Goal: Book appointment/travel/reservation

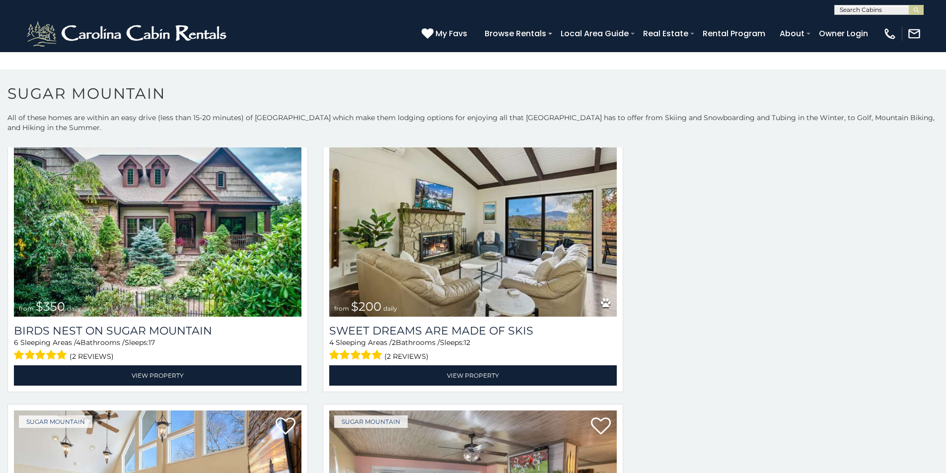
scroll to position [340, 0]
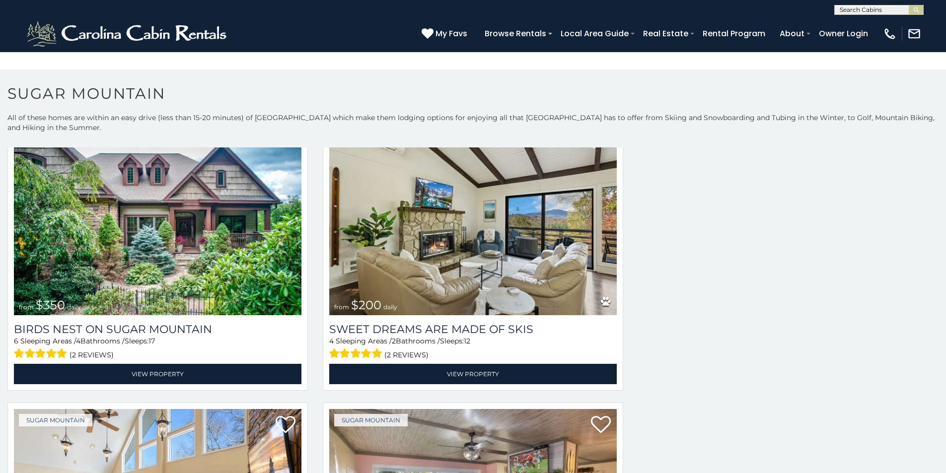
click at [65, 125] on p "All of these homes are within an easy drive (less than 15-20 minutes) of [GEOGR…" at bounding box center [473, 128] width 946 height 30
click at [0, 0] on div "Grandfather Mountain" at bounding box center [0, 0] width 0 height 0
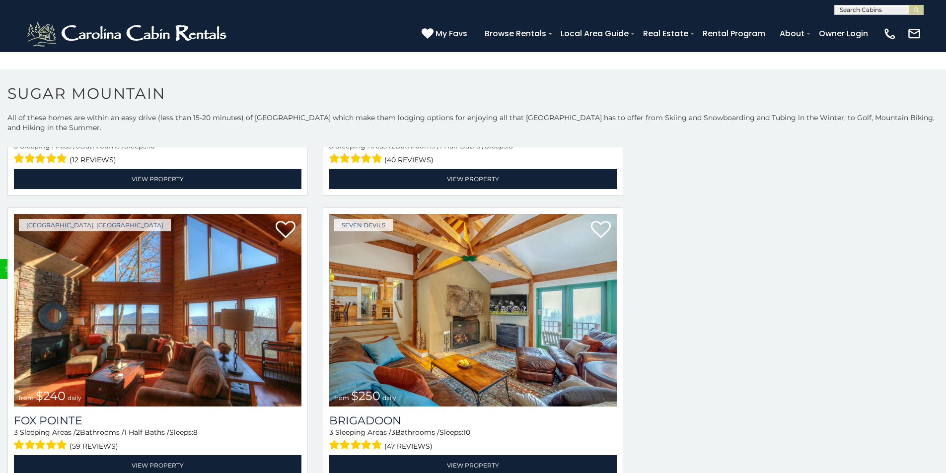
scroll to position [19172, 0]
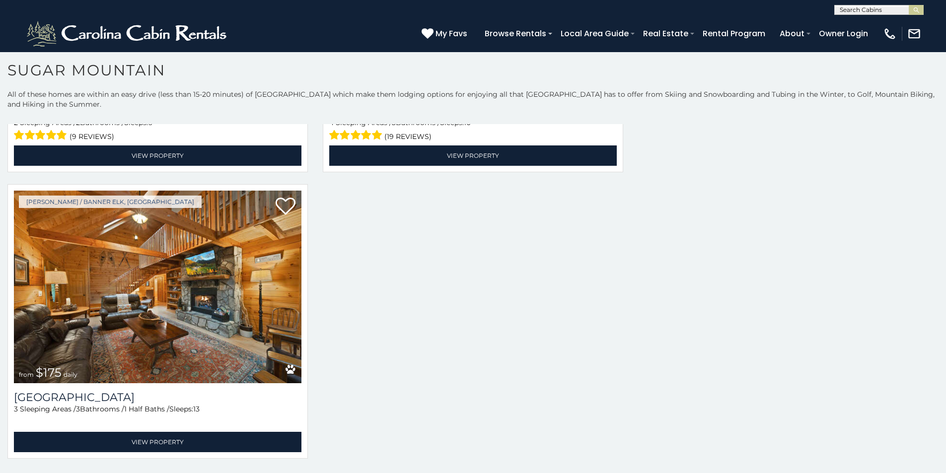
scroll to position [19429, 0]
click at [27, 2] on div "**********" at bounding box center [473, 7] width 946 height 15
click at [913, 8] on img "submit" at bounding box center [916, 9] width 7 height 7
